Goal: Check status: Check status

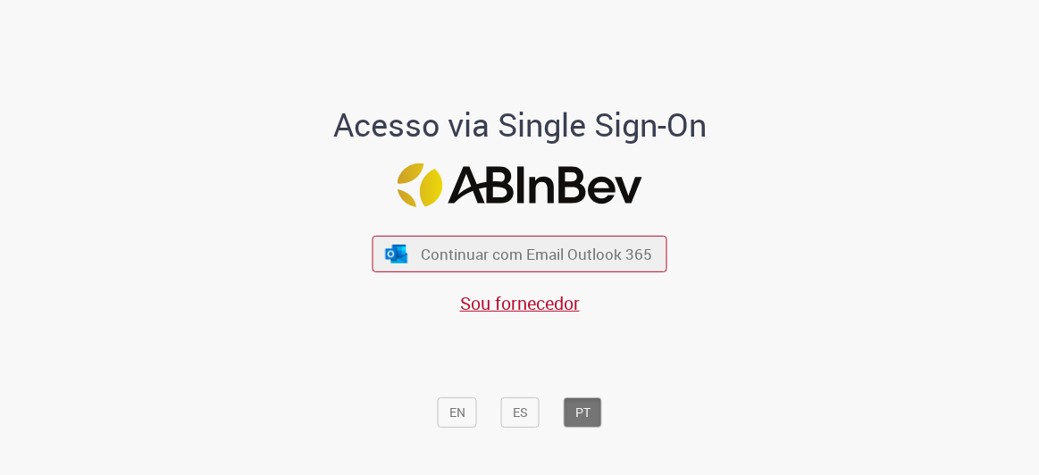
click at [561, 239] on button "Continuar com Email Outlook 365" at bounding box center [520, 254] width 295 height 37
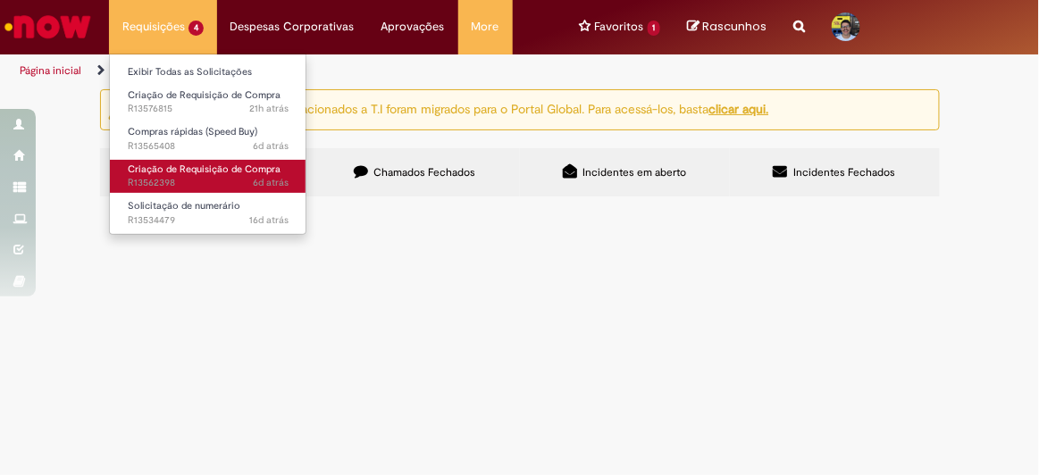
click at [246, 188] on span "6d atrás 6 dias atrás R13562398" at bounding box center [208, 183] width 161 height 14
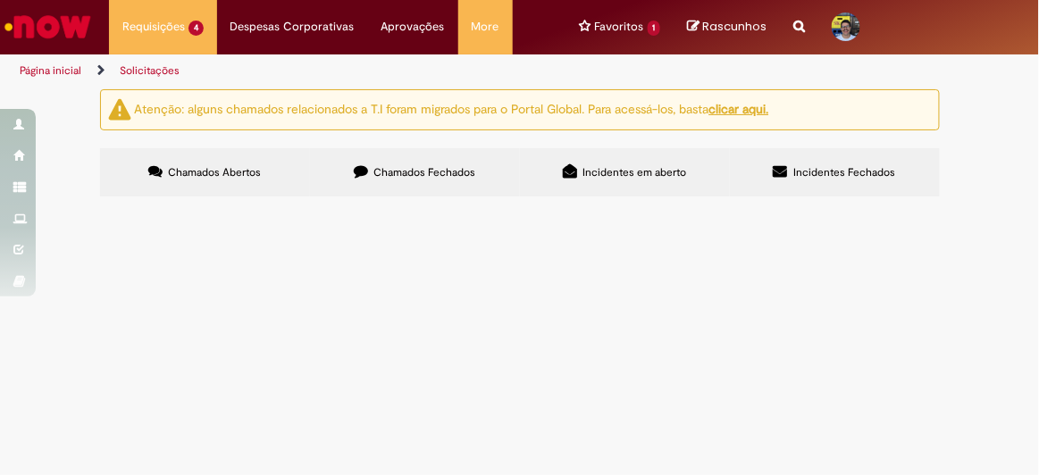
scroll to position [79, 0]
click at [0, 0] on span "Criação de Requisição de Compra" at bounding box center [0, 0] width 0 height 0
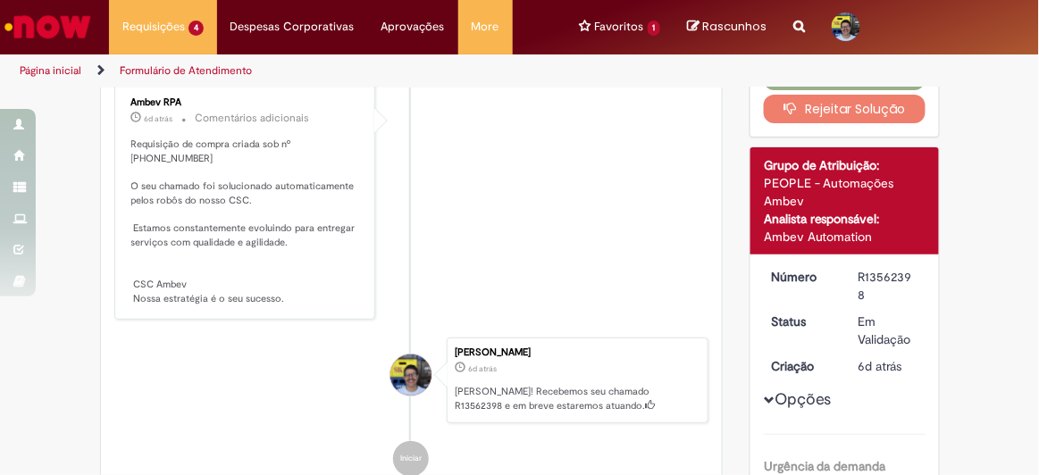
scroll to position [192, 0]
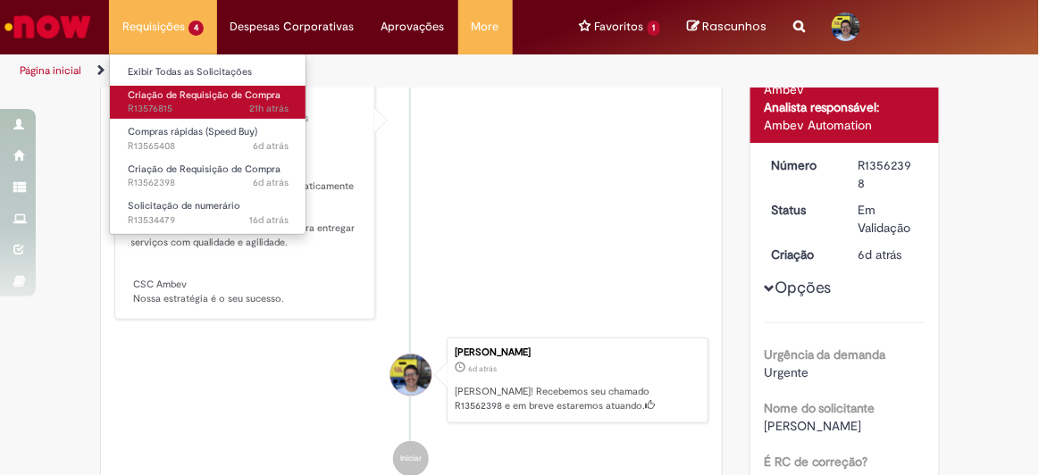
click at [194, 102] on span "21h atrás 21 horas atrás R13576815" at bounding box center [208, 109] width 161 height 14
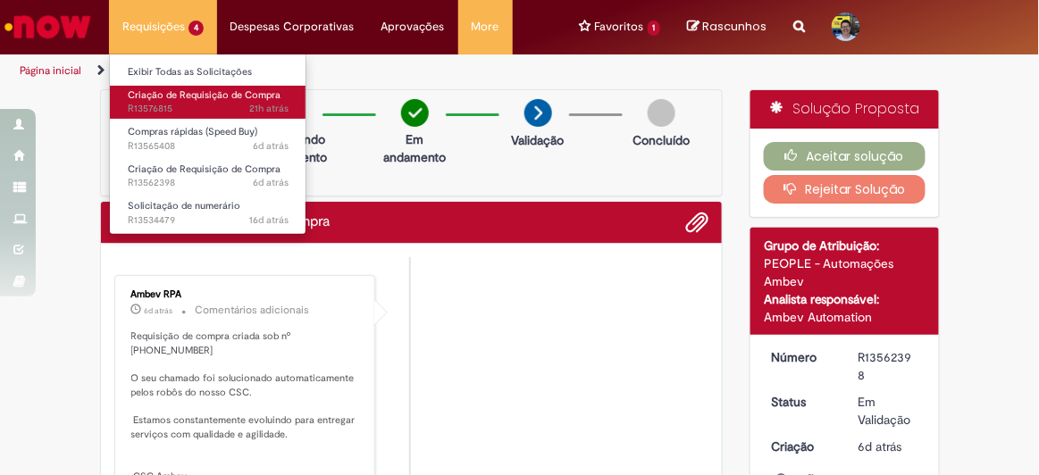
click at [209, 108] on span "21h atrás 21 horas atrás R13576815" at bounding box center [208, 109] width 161 height 14
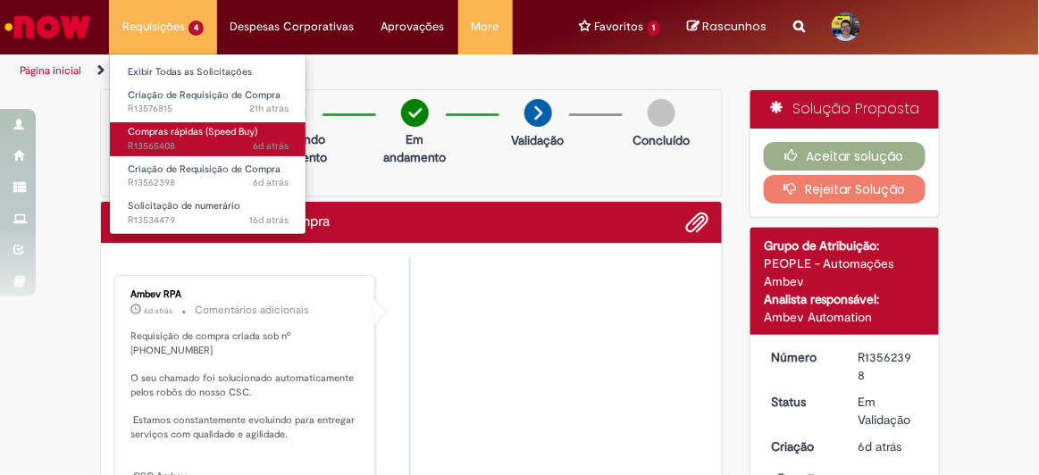
click at [214, 125] on span "Compras rápidas (Speed Buy)" at bounding box center [193, 131] width 130 height 13
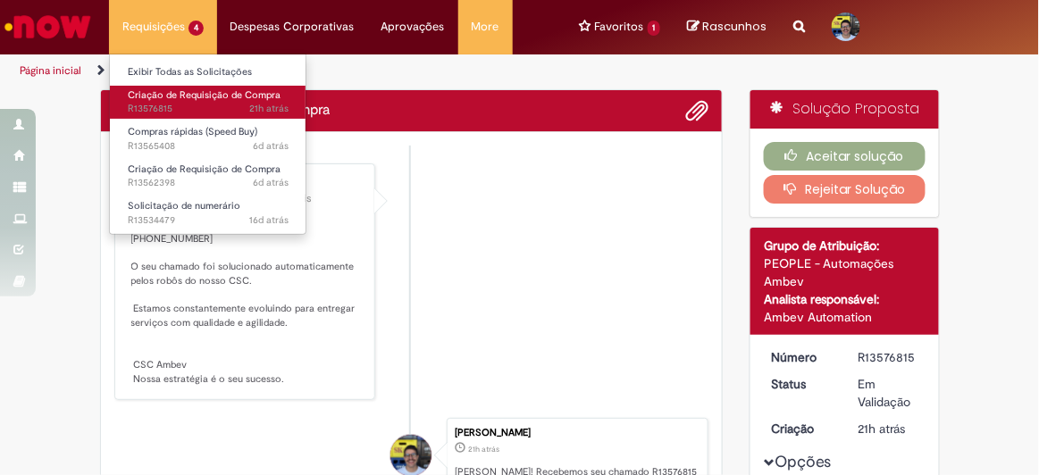
click at [193, 104] on span "21h atrás 21 horas atrás R13576815" at bounding box center [208, 109] width 161 height 14
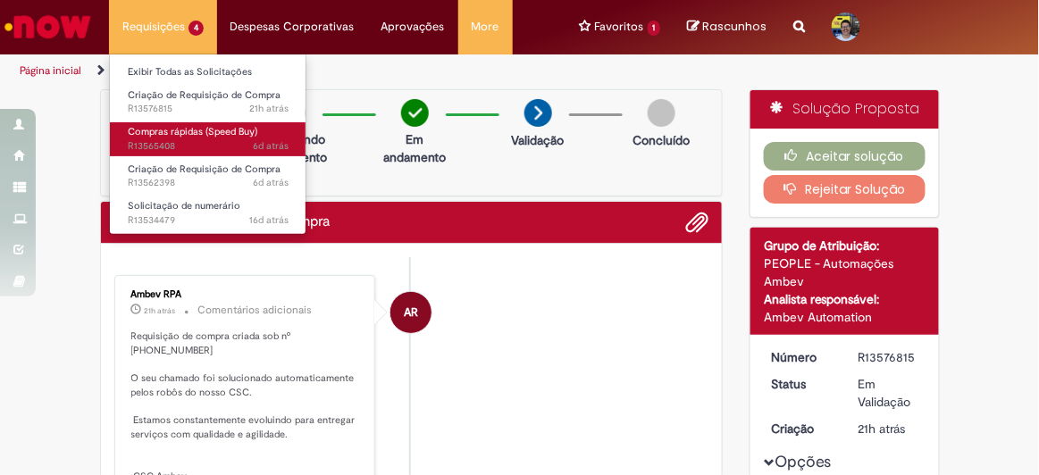
click at [229, 143] on span "6d atrás 6 dias atrás R13565408" at bounding box center [208, 146] width 161 height 14
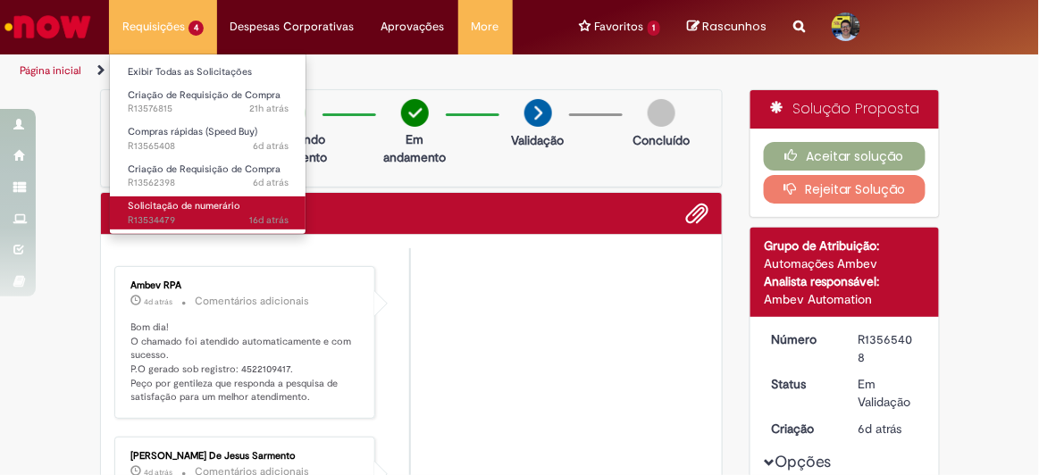
click at [205, 208] on span "Solicitação de numerário" at bounding box center [184, 205] width 113 height 13
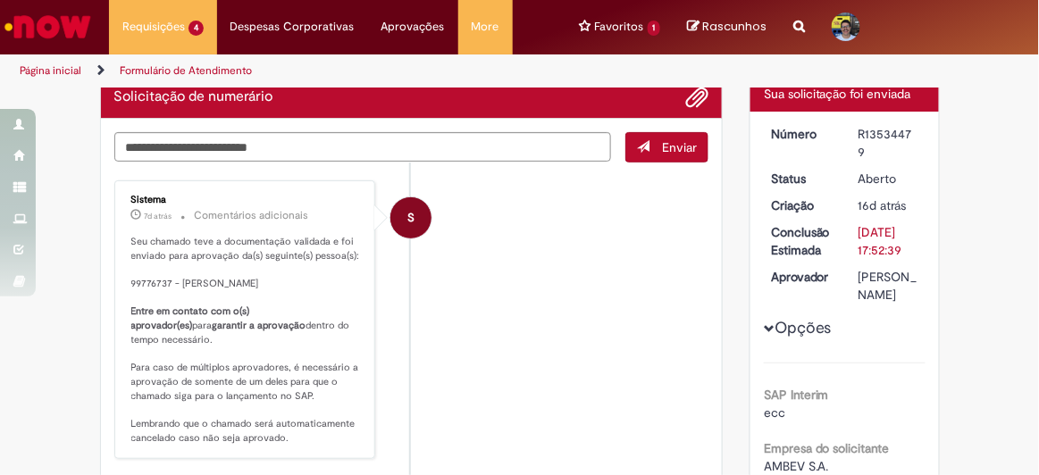
scroll to position [80, 0]
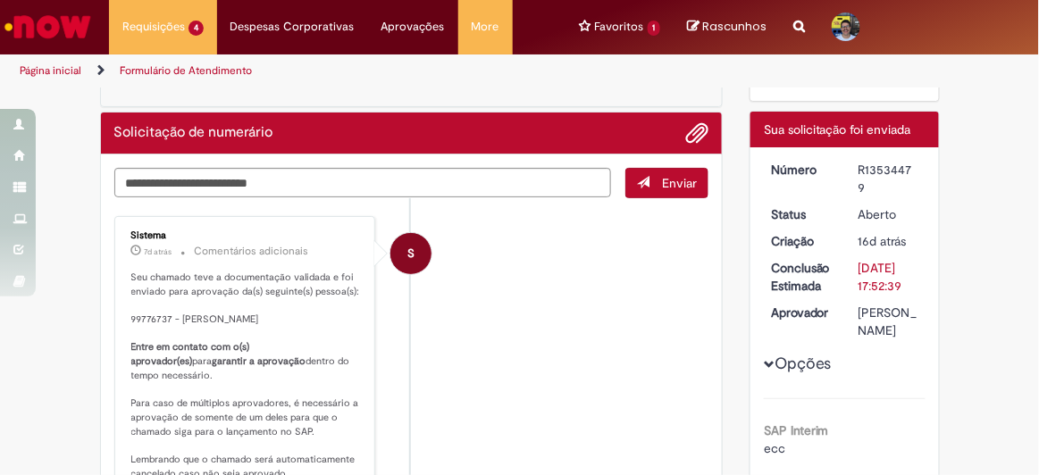
click at [535, 354] on li "S Sistema 7d atrás 7 dias atrás Comentários adicionais Seu chamado teve a docum…" at bounding box center [411, 356] width 595 height 280
